Goal: Navigation & Orientation: Find specific page/section

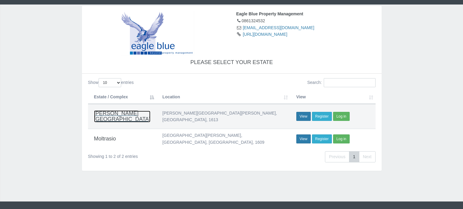
click at [95, 112] on h4 "[PERSON_NAME][GEOGRAPHIC_DATA]" at bounding box center [122, 117] width 56 height 12
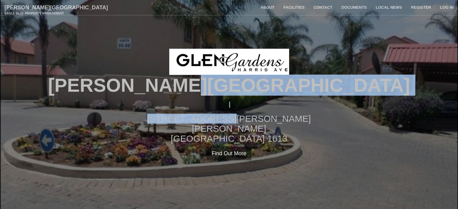
drag, startPoint x: 322, startPoint y: 110, endPoint x: 315, endPoint y: 80, distance: 30.5
click at [315, 80] on div "Glen Gardens 13 Harris Avenue Eden Glen Edenvale 1613 Find Out More Register Lo…" at bounding box center [229, 105] width 458 height 112
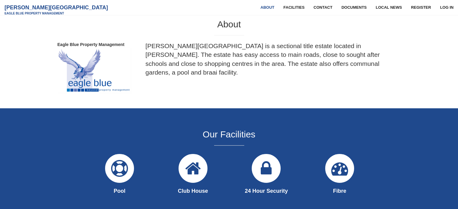
click at [315, 80] on div "About Eagle Blue Property Management Glen Gardens is a sectional title estate l…" at bounding box center [229, 53] width 353 height 80
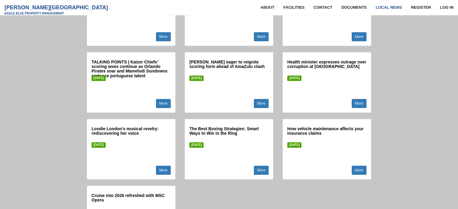
scroll to position [2840, 0]
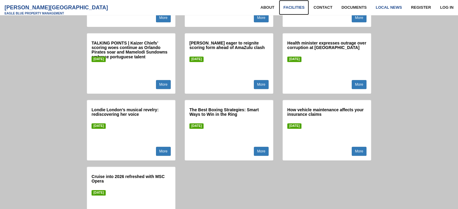
click at [299, 5] on link "Facilities" at bounding box center [294, 7] width 30 height 15
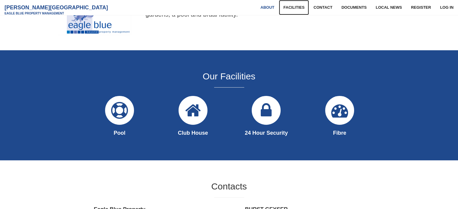
scroll to position [265, 0]
